Goal: Information Seeking & Learning: Learn about a topic

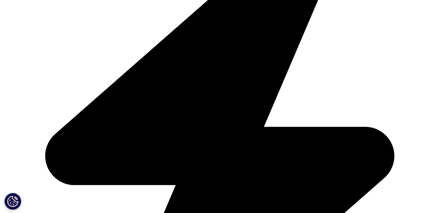
scroll to position [220, 0]
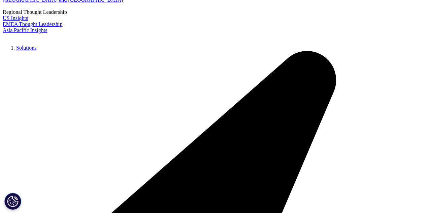
scroll to position [0, 0]
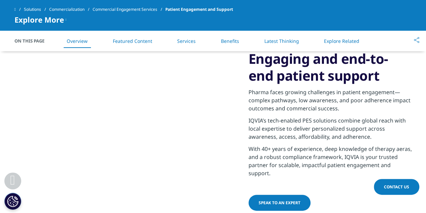
scroll to position [304, 0]
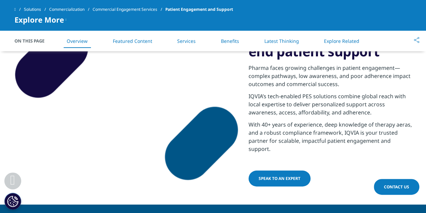
click at [323, 125] on p "With 40+ years of experience, deep knowledge of therapy aeras, and a robust com…" at bounding box center [330, 138] width 163 height 36
drag, startPoint x: 301, startPoint y: 142, endPoint x: 339, endPoint y: 152, distance: 39.7
click at [350, 144] on p "With 40+ years of experience, deep knowledge of therapy aeras, and a robust com…" at bounding box center [330, 138] width 163 height 36
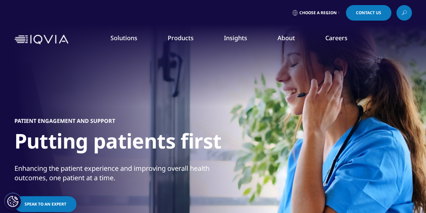
scroll to position [101, 0]
